Goal: Information Seeking & Learning: Learn about a topic

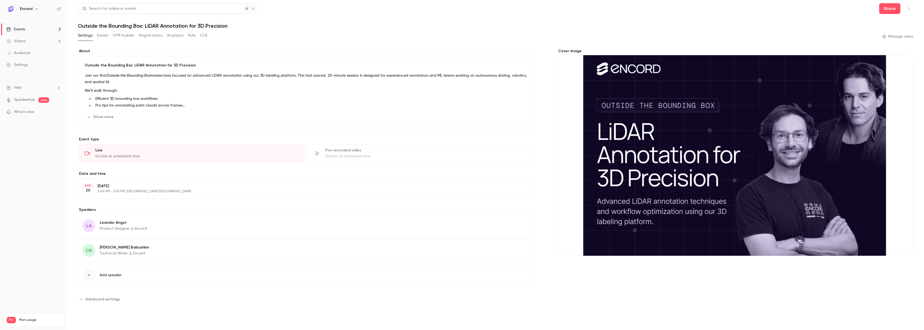
click at [41, 39] on link "Videos 6" at bounding box center [33, 41] width 67 height 12
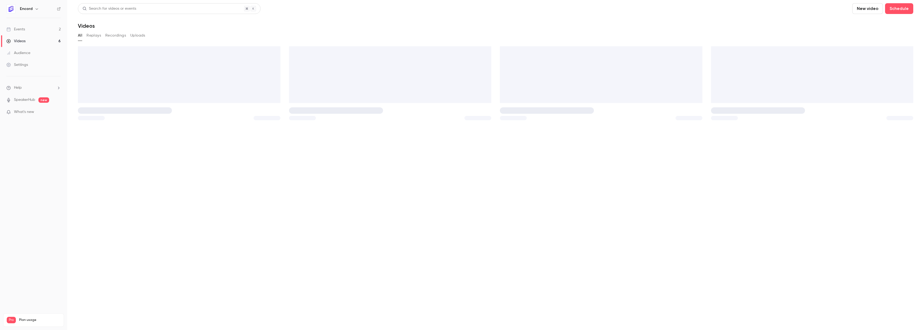
click at [47, 28] on link "Events 2" at bounding box center [33, 29] width 67 height 12
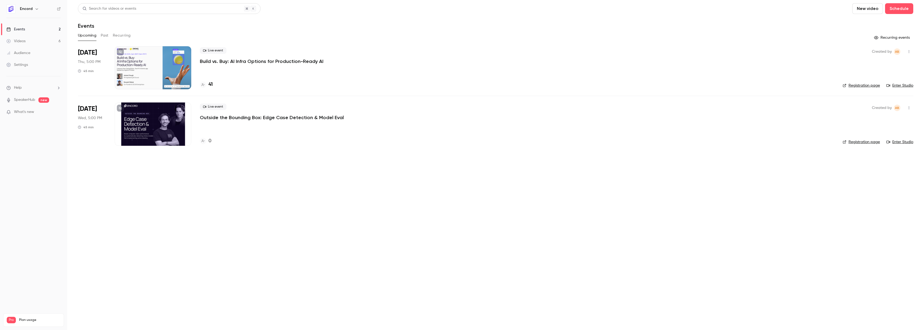
click at [247, 60] on p "Build vs. Buy: AI Infra Options for Production-Ready AI" at bounding box center [262, 61] width 124 height 6
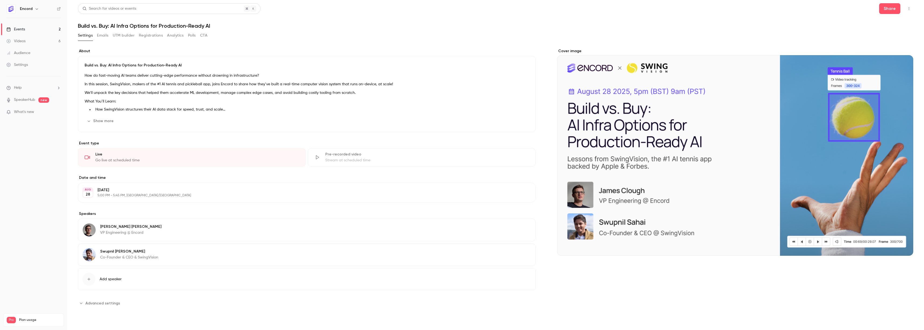
click at [36, 29] on link "Events 2" at bounding box center [33, 29] width 67 height 12
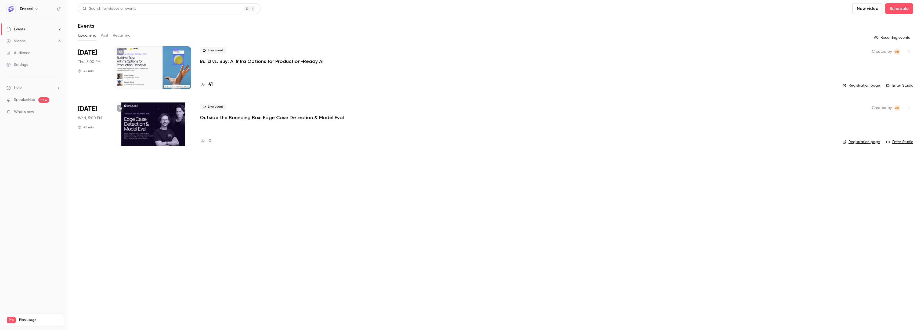
click at [104, 36] on button "Past" at bounding box center [105, 35] width 8 height 9
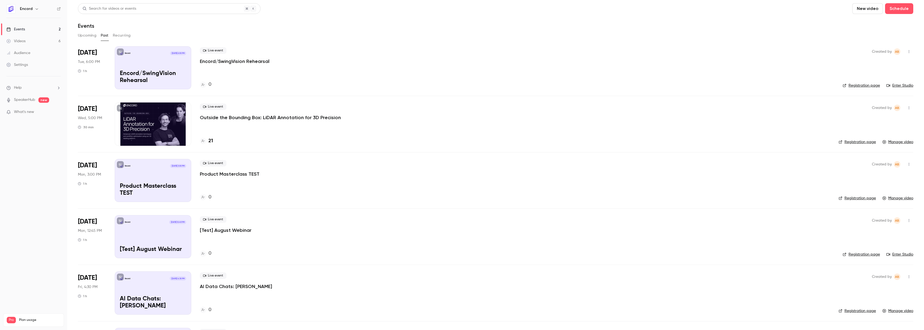
click at [249, 117] on p "Outside the Bounding Box: LiDAR Annotation for 3D Precision" at bounding box center [270, 117] width 141 height 6
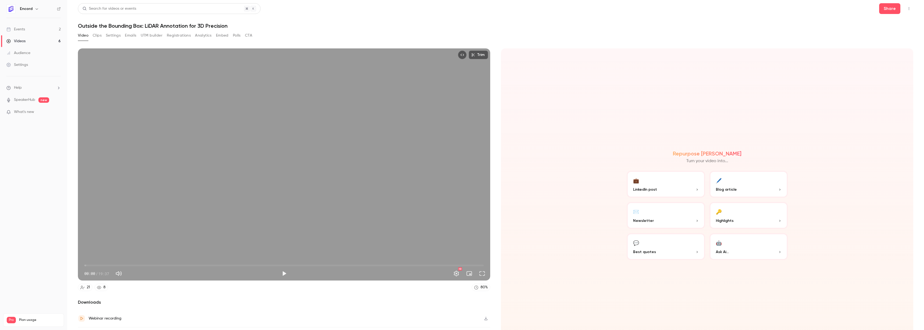
click at [65, 28] on link "Events 2" at bounding box center [33, 29] width 67 height 12
